Goal: Connect with others: Connect with others

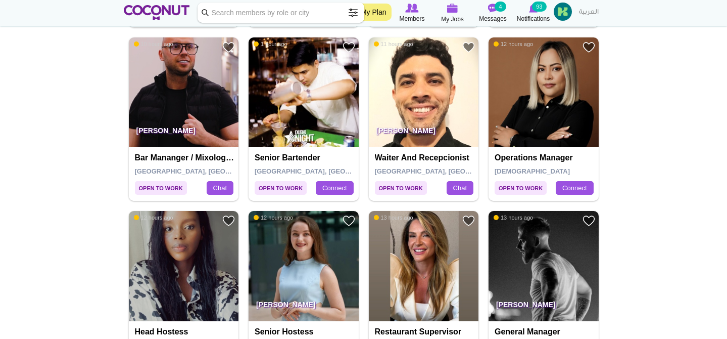
scroll to position [1716, 0]
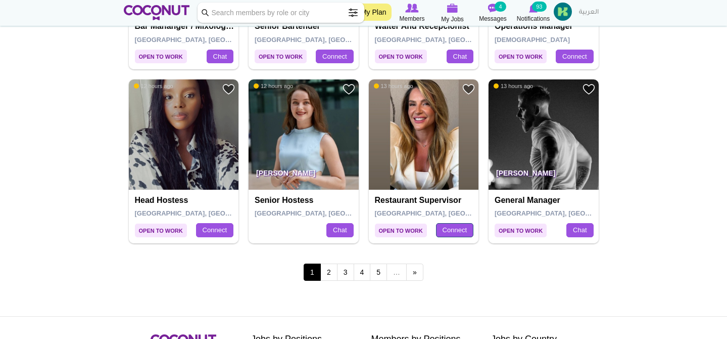
click at [458, 229] on link "Connect" at bounding box center [454, 230] width 37 height 14
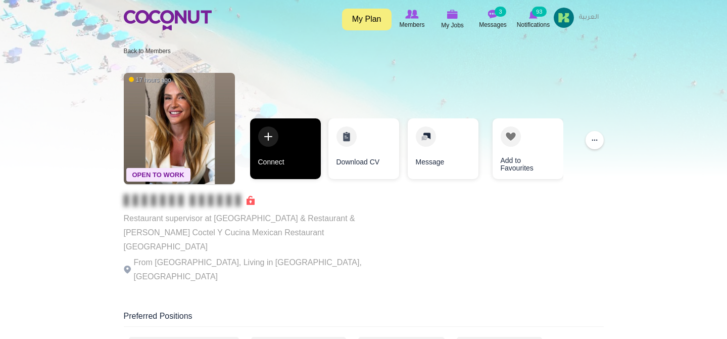
click at [269, 152] on link "Connect" at bounding box center [285, 148] width 71 height 61
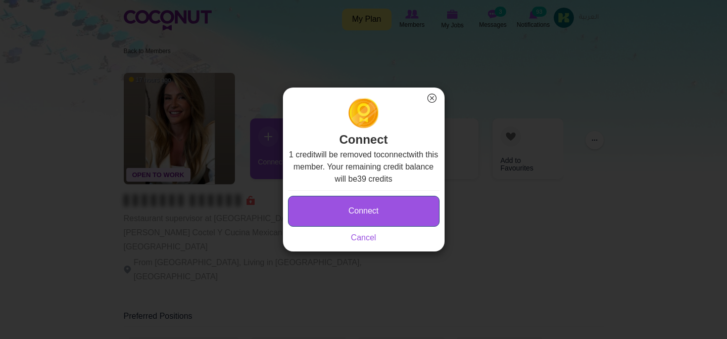
click at [360, 211] on button "Connect" at bounding box center [364, 211] width 152 height 31
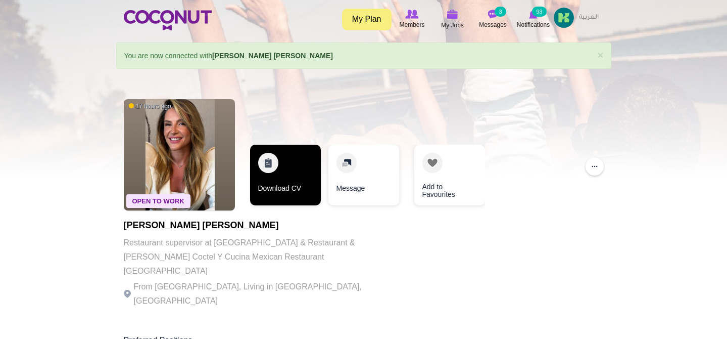
click at [280, 166] on link "Download CV" at bounding box center [285, 175] width 71 height 61
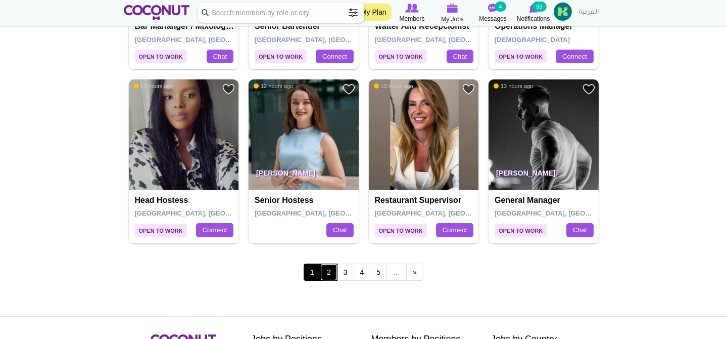
click at [330, 270] on link "2" at bounding box center [328, 271] width 17 height 17
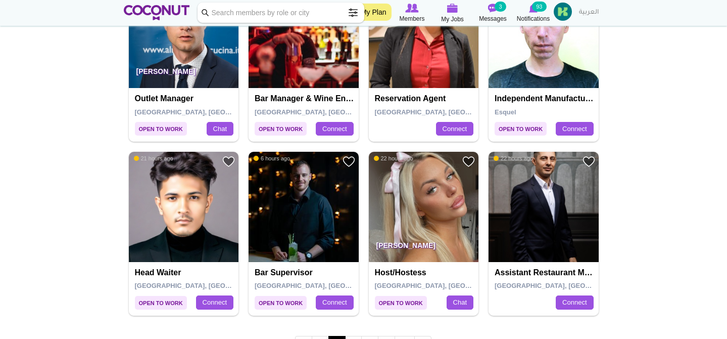
scroll to position [1856, 0]
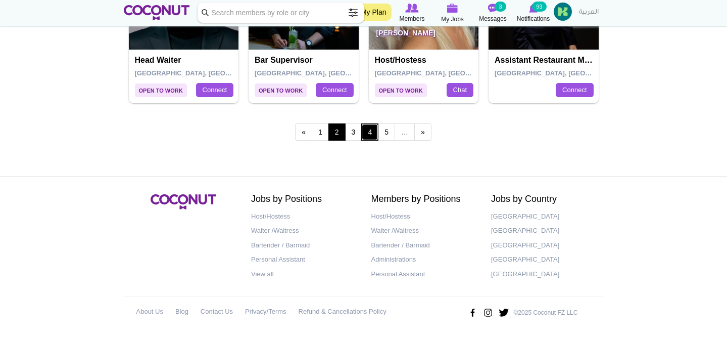
click at [362, 130] on link "4" at bounding box center [369, 131] width 17 height 17
click at [356, 130] on link "3" at bounding box center [353, 131] width 17 height 17
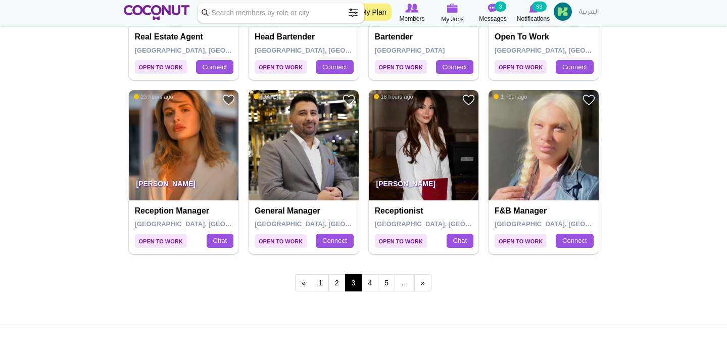
scroll to position [1841, 0]
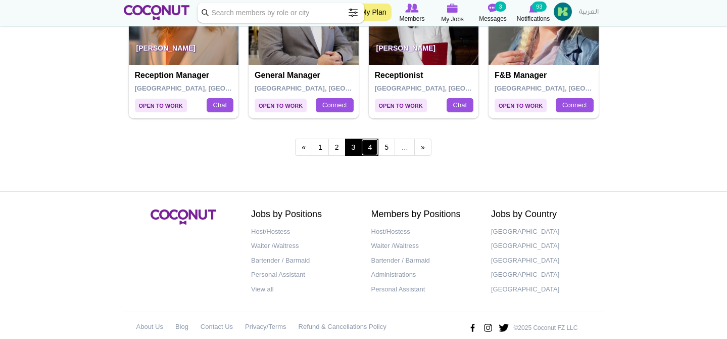
click at [366, 144] on link "4" at bounding box center [369, 146] width 17 height 17
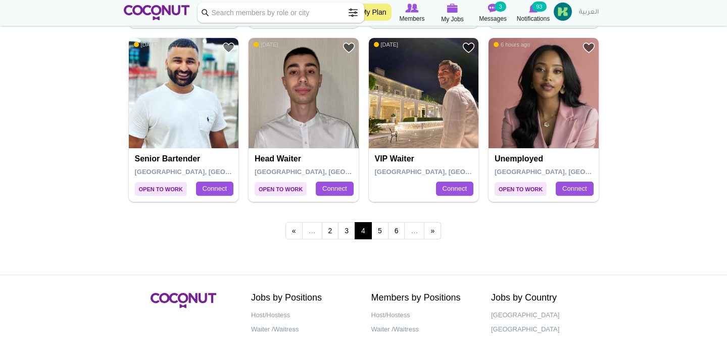
scroll to position [1787, 0]
